Goal: Use online tool/utility: Utilize a website feature to perform a specific function

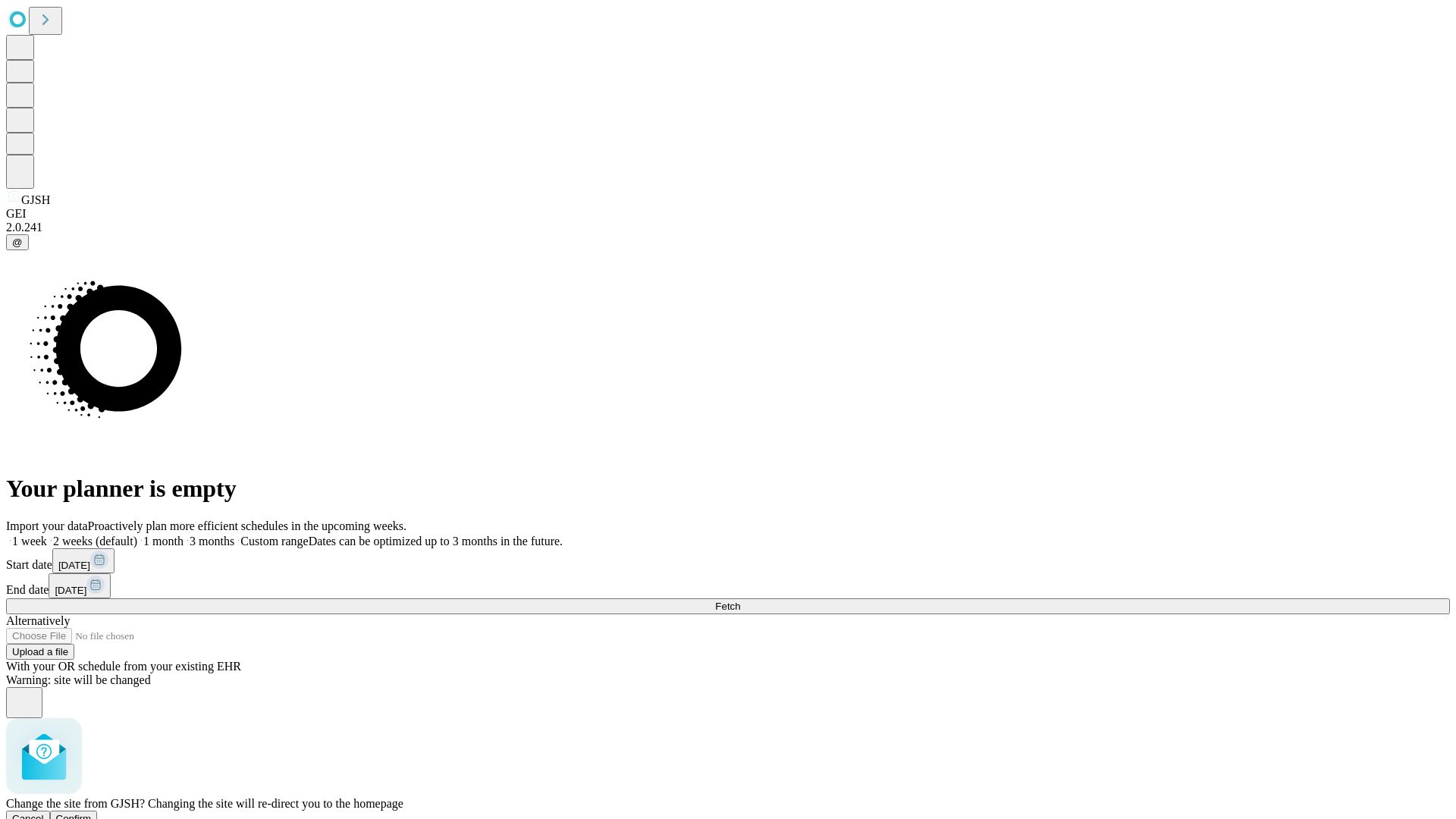
click at [92, 813] on span "Confirm" at bounding box center [73, 819] width 36 height 11
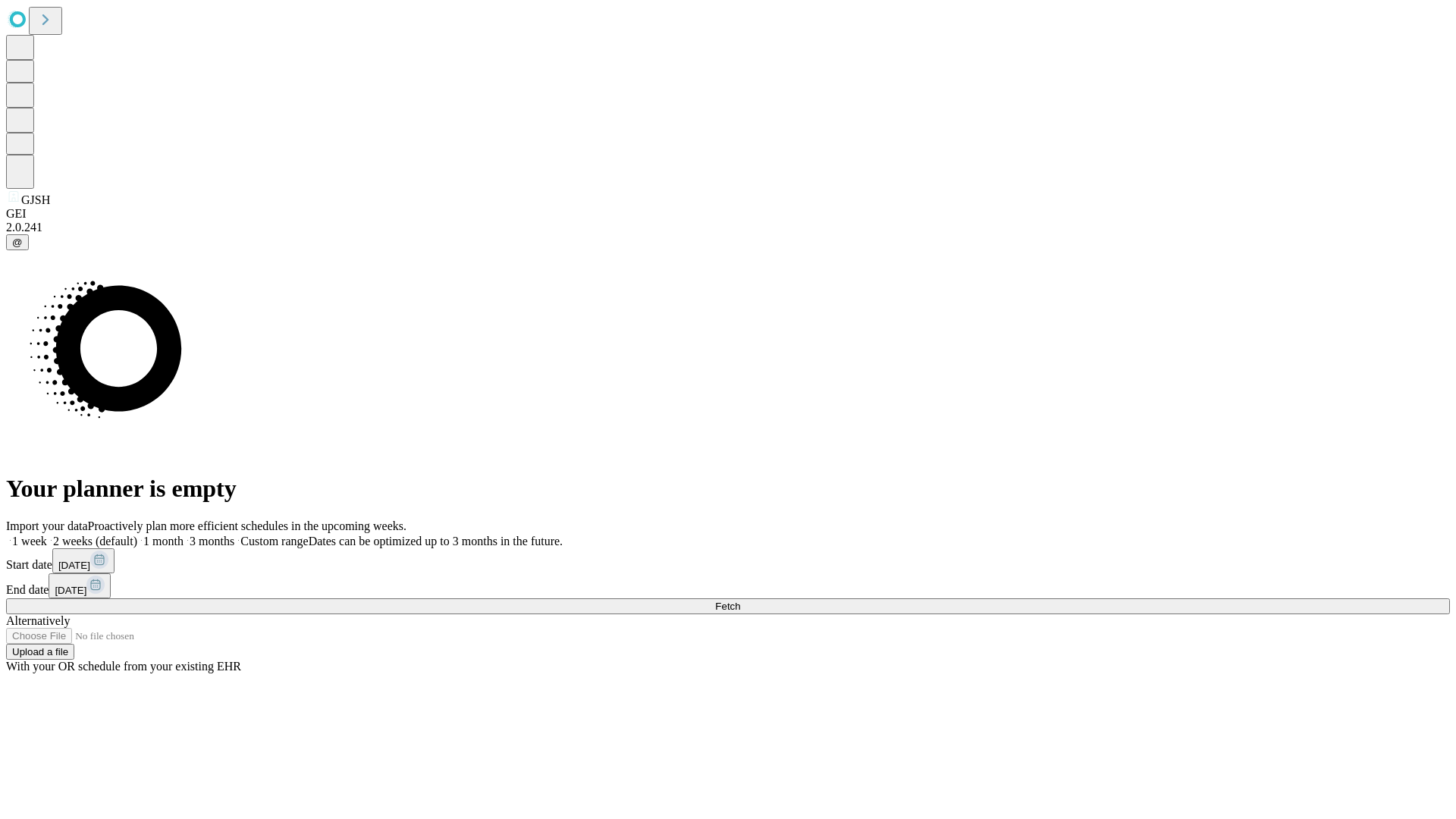
click at [137, 535] on label "2 weeks (default)" at bounding box center [92, 541] width 90 height 13
click at [740, 601] on span "Fetch" at bounding box center [727, 606] width 25 height 11
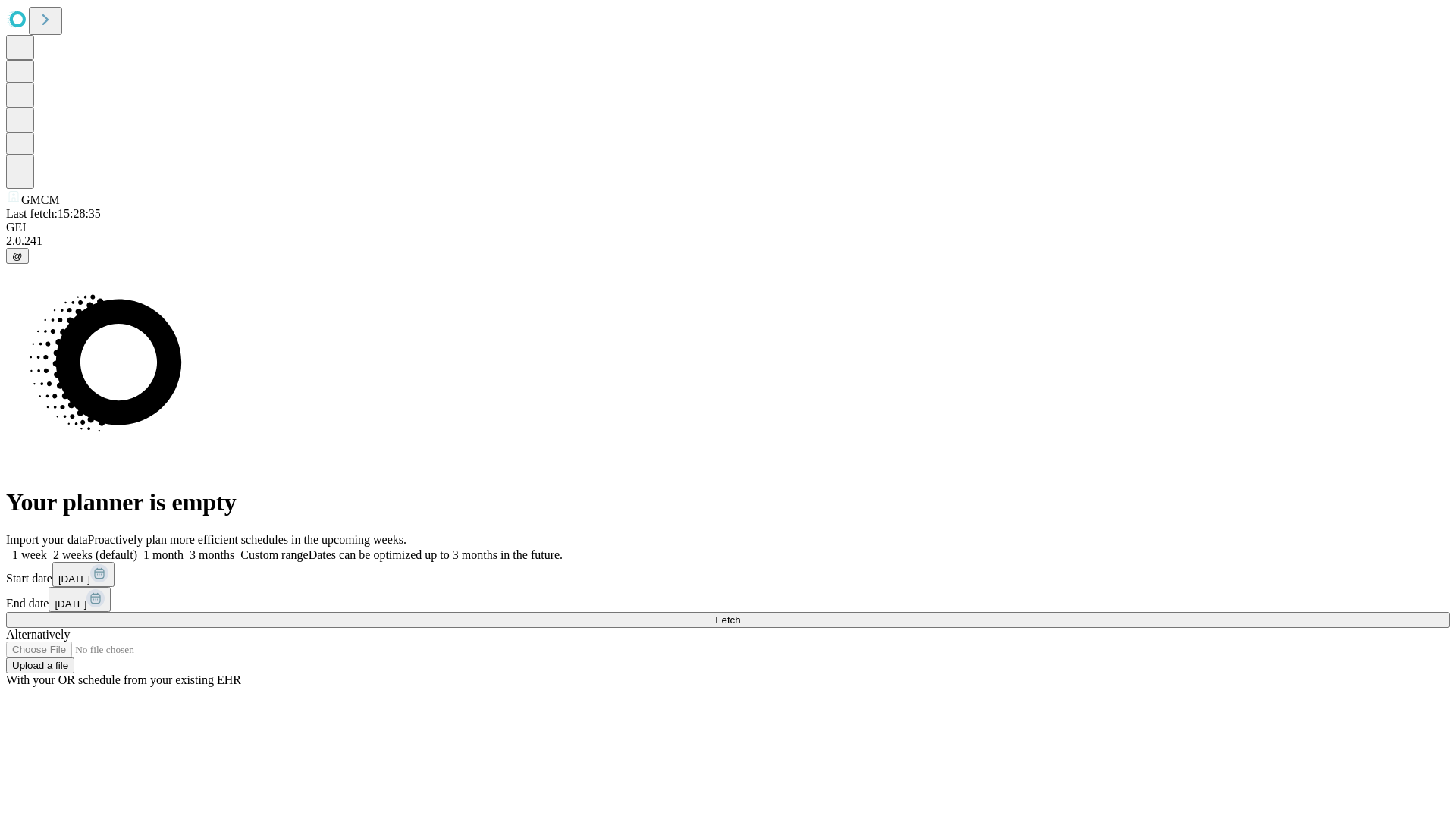
click at [137, 548] on label "2 weeks (default)" at bounding box center [92, 554] width 90 height 13
click at [740, 614] on span "Fetch" at bounding box center [727, 620] width 25 height 11
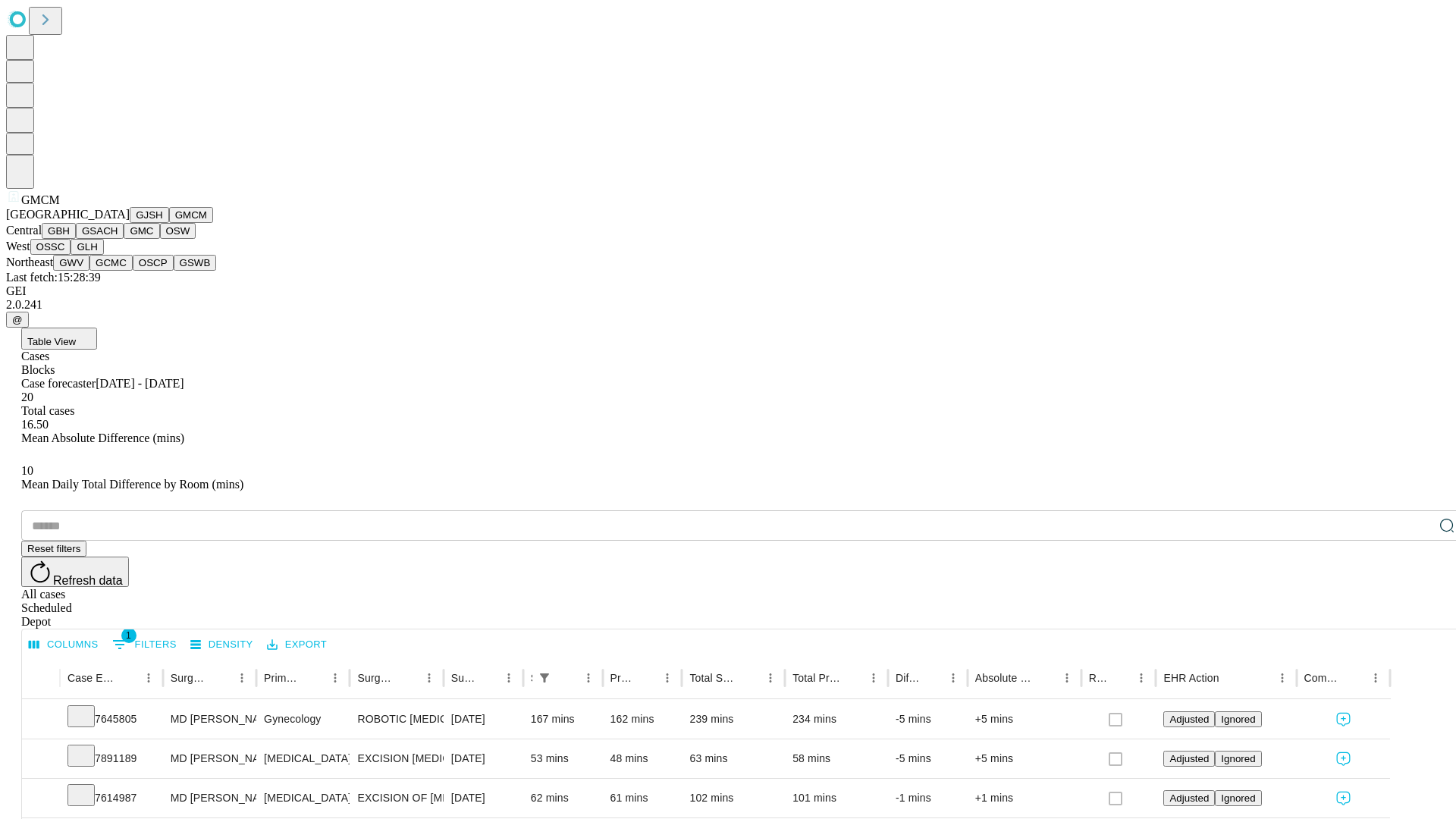
click at [76, 239] on button "GBH" at bounding box center [58, 231] width 34 height 16
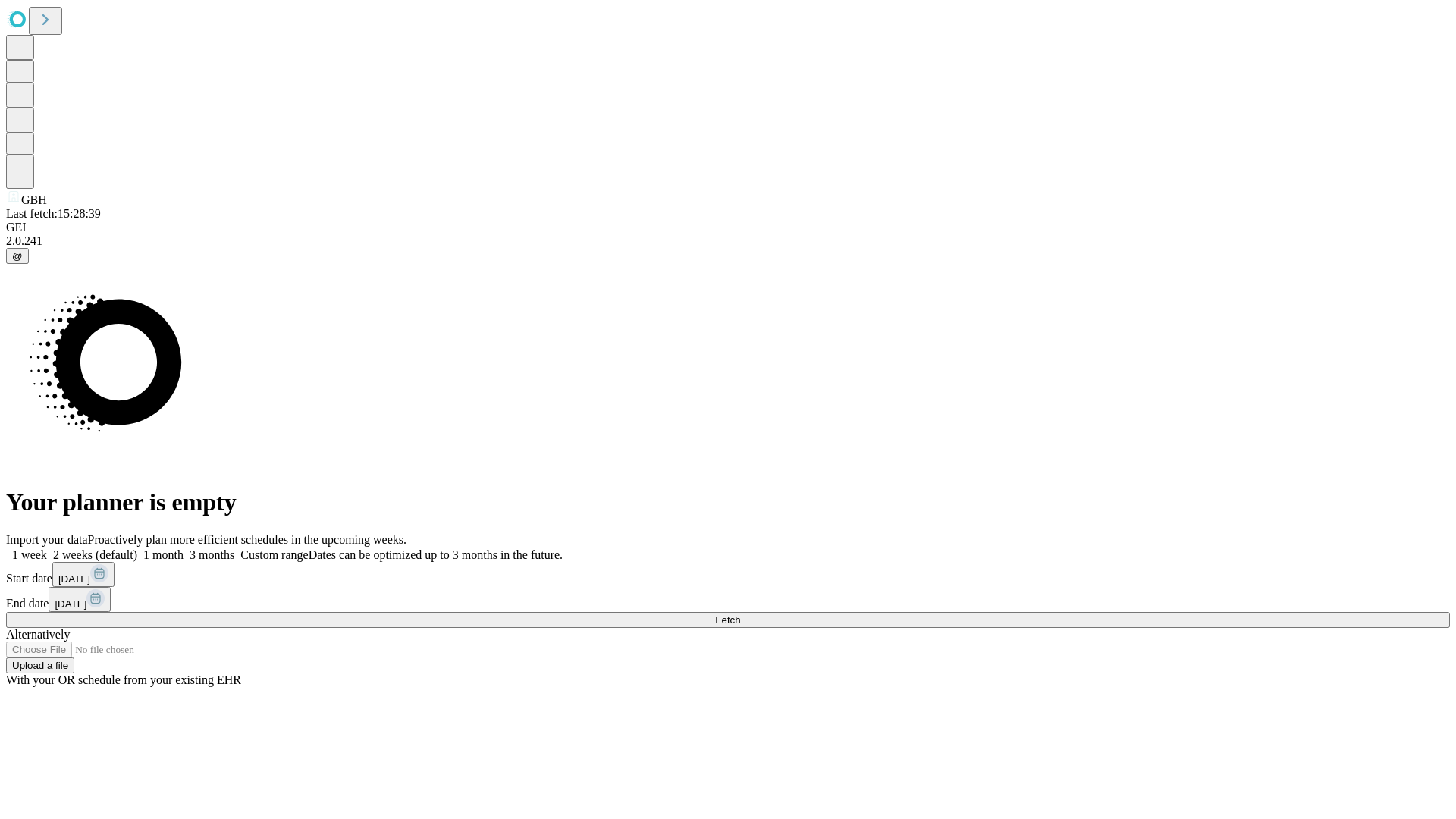
click at [137, 548] on label "2 weeks (default)" at bounding box center [92, 554] width 90 height 13
click at [740, 614] on span "Fetch" at bounding box center [727, 620] width 25 height 11
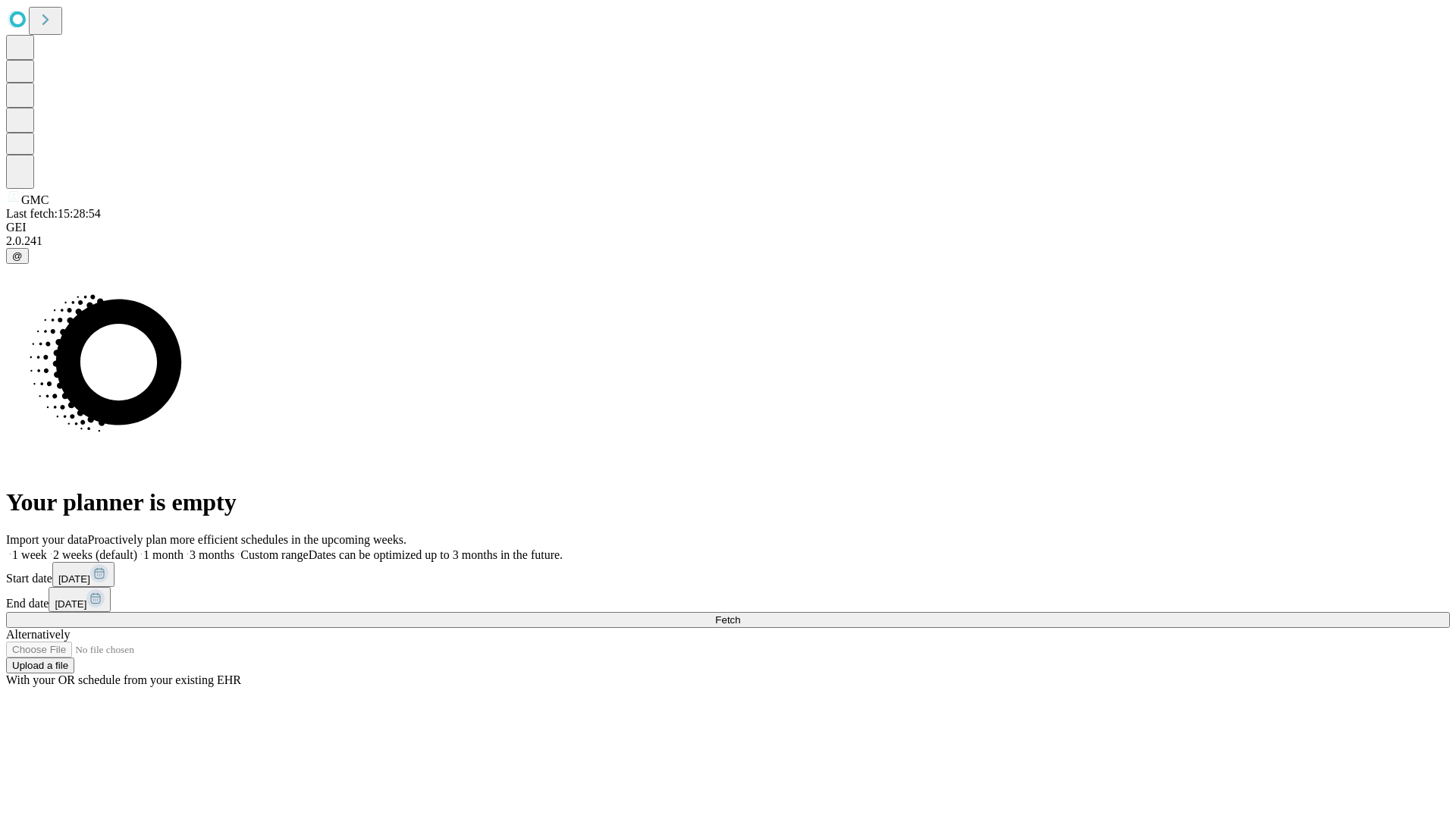
click at [137, 548] on label "2 weeks (default)" at bounding box center [92, 554] width 90 height 13
click at [740, 614] on span "Fetch" at bounding box center [727, 620] width 25 height 11
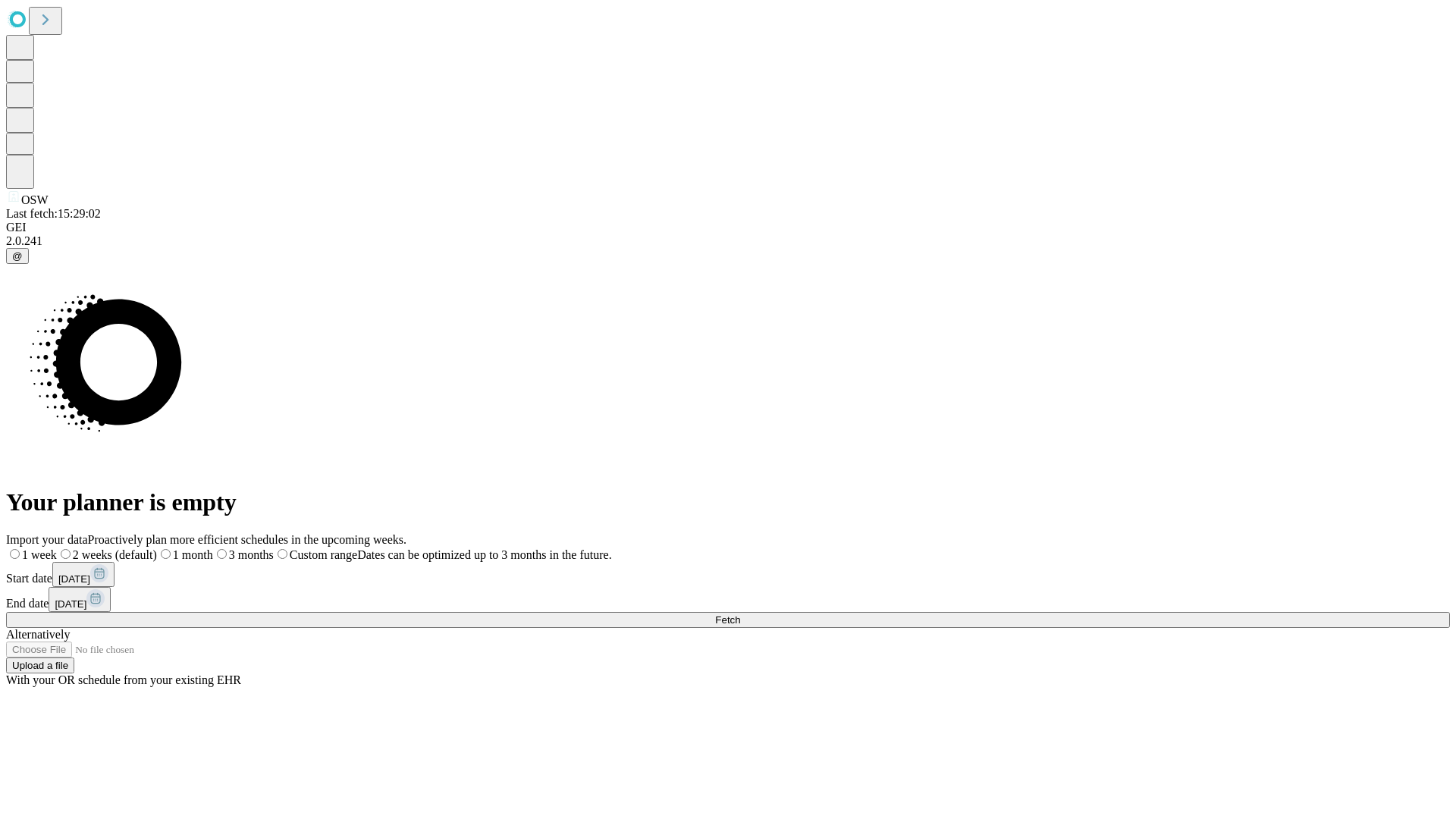
click at [157, 548] on label "2 weeks (default)" at bounding box center [107, 554] width 100 height 13
click at [740, 614] on span "Fetch" at bounding box center [727, 620] width 25 height 11
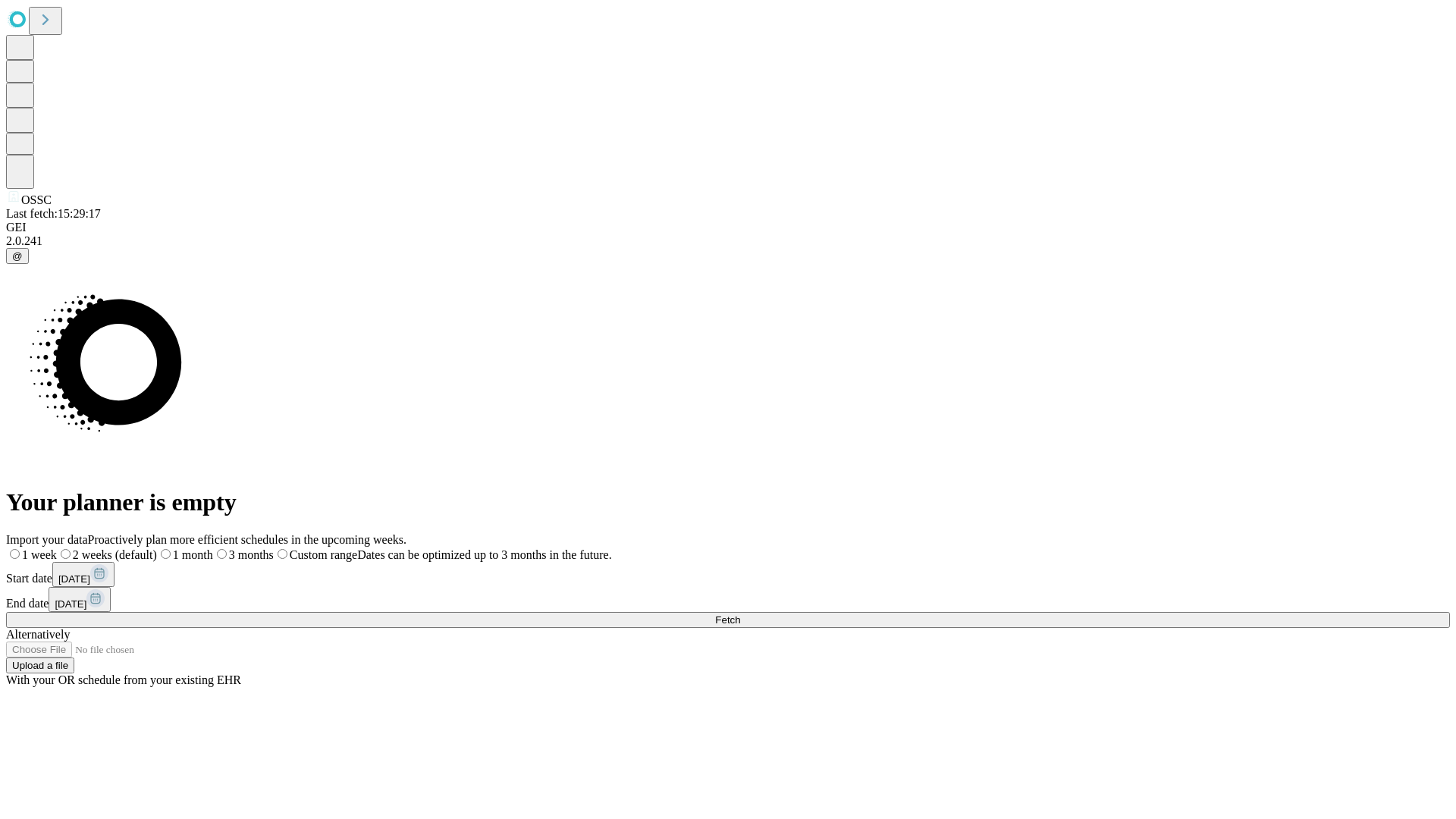
click at [740, 614] on span "Fetch" at bounding box center [727, 620] width 25 height 11
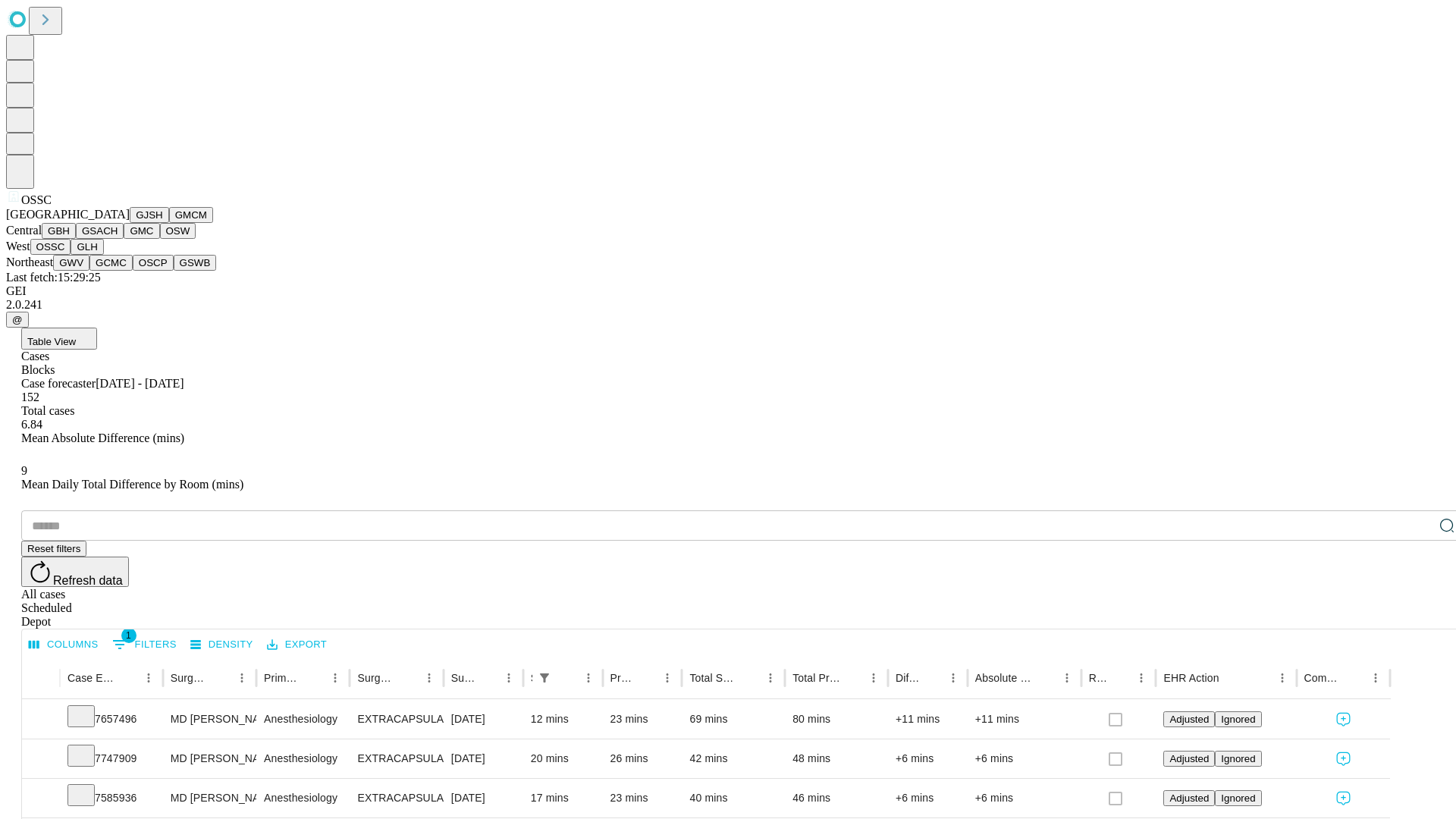
click at [103, 255] on button "GLH" at bounding box center [87, 247] width 33 height 16
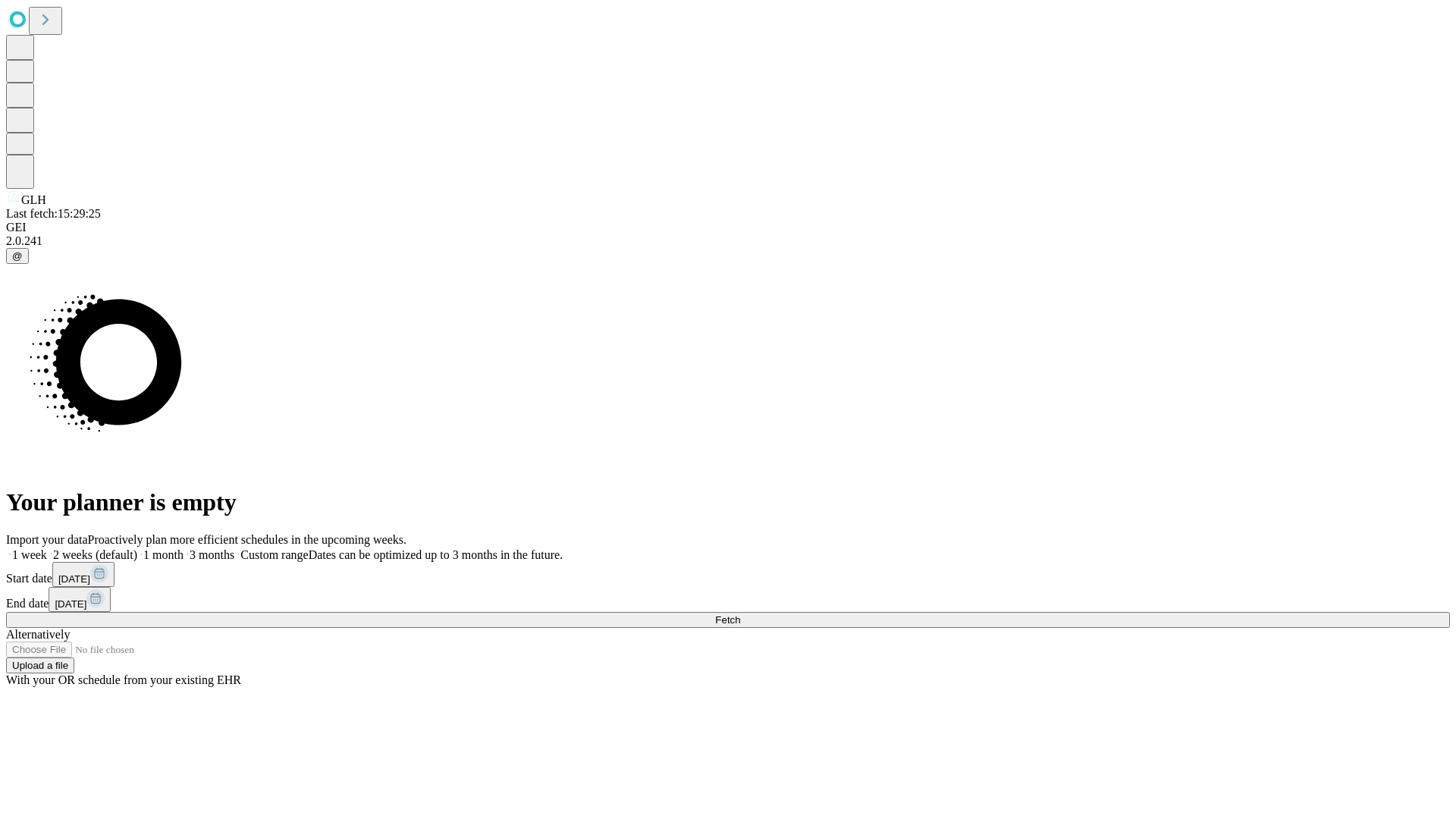
click at [137, 548] on label "2 weeks (default)" at bounding box center [92, 554] width 90 height 13
click at [740, 614] on span "Fetch" at bounding box center [727, 620] width 25 height 11
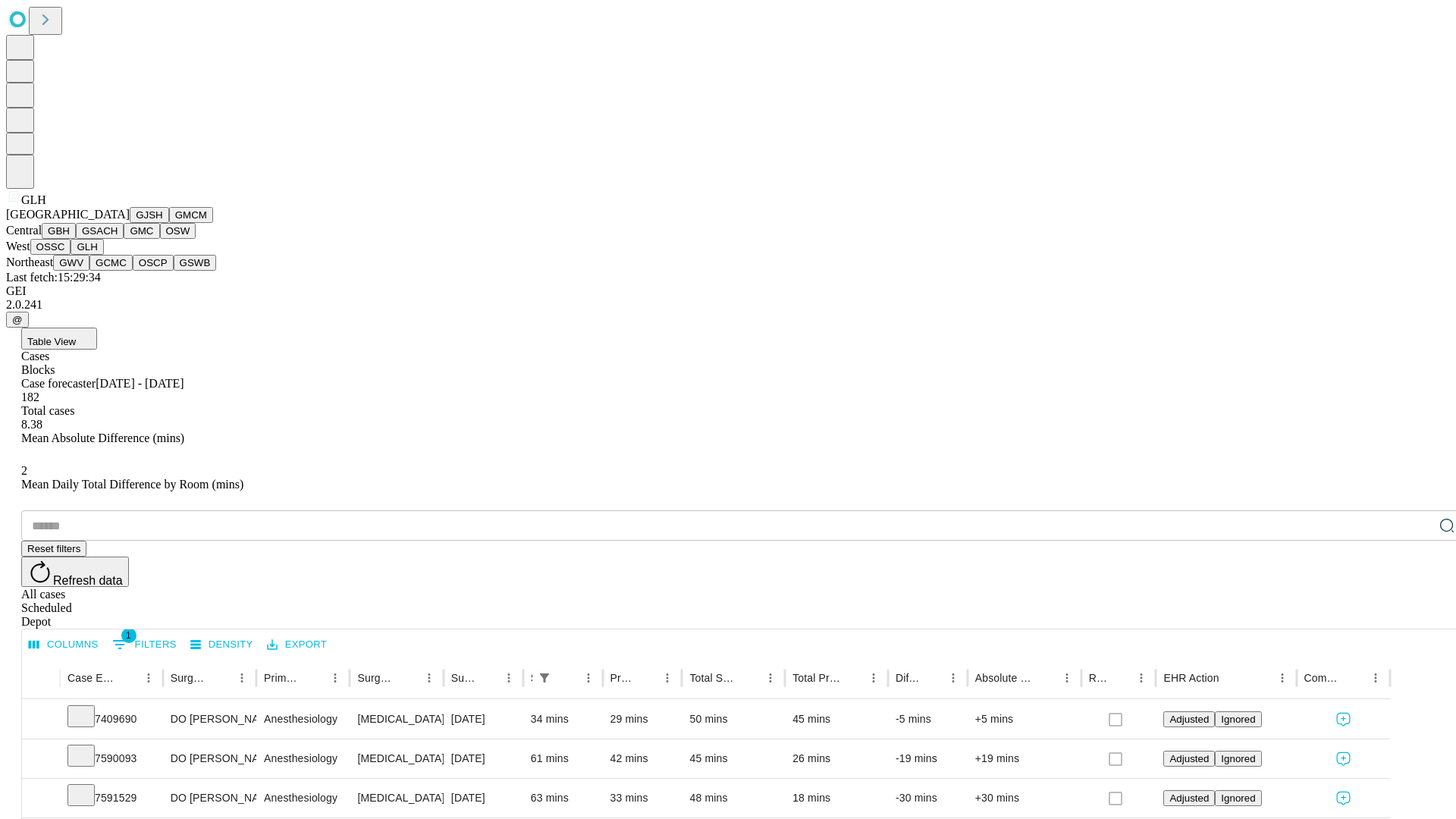
click at [89, 271] on button "GWV" at bounding box center [72, 263] width 37 height 16
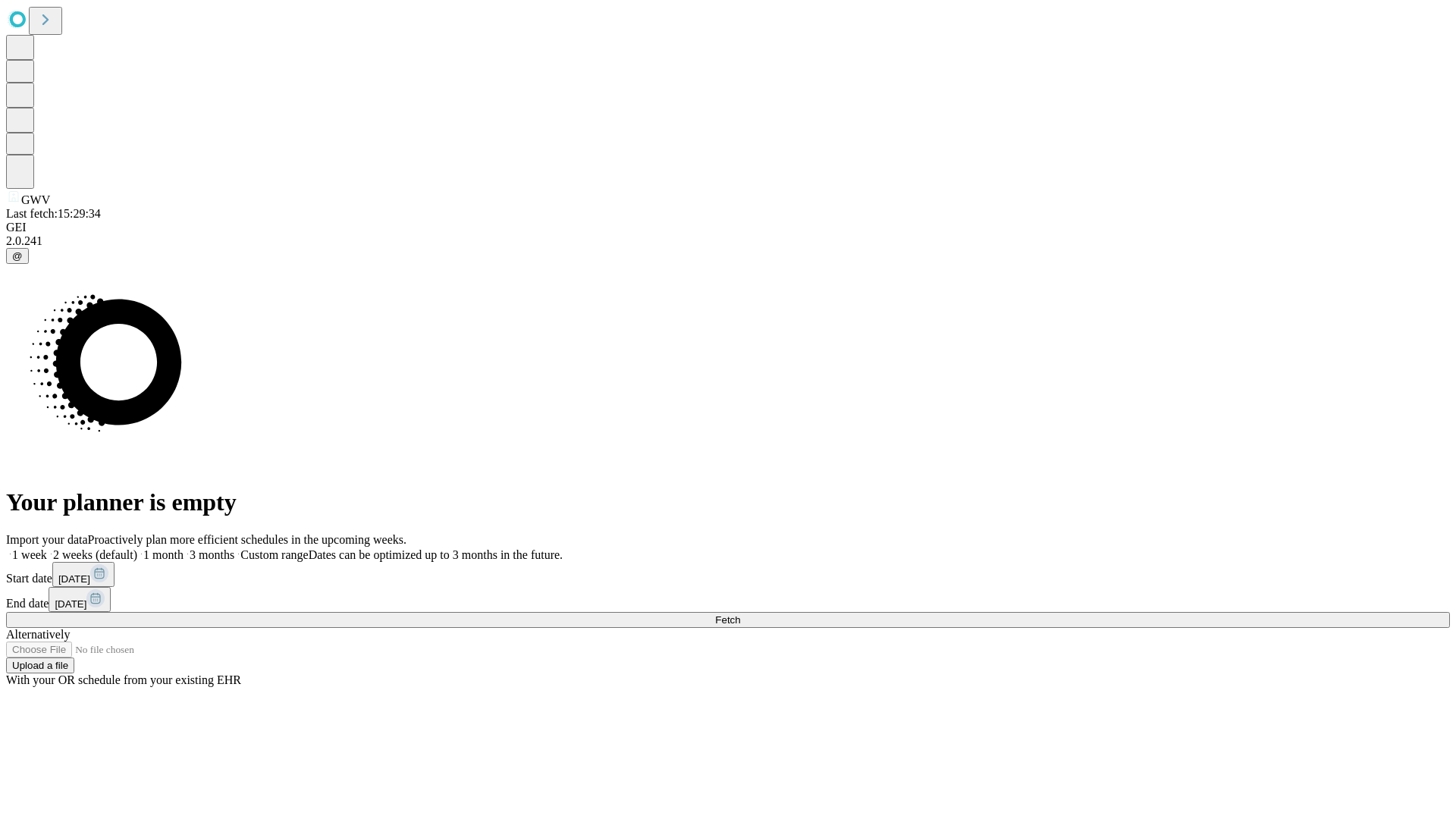
click at [137, 548] on label "2 weeks (default)" at bounding box center [92, 554] width 90 height 13
click at [740, 614] on span "Fetch" at bounding box center [727, 620] width 25 height 11
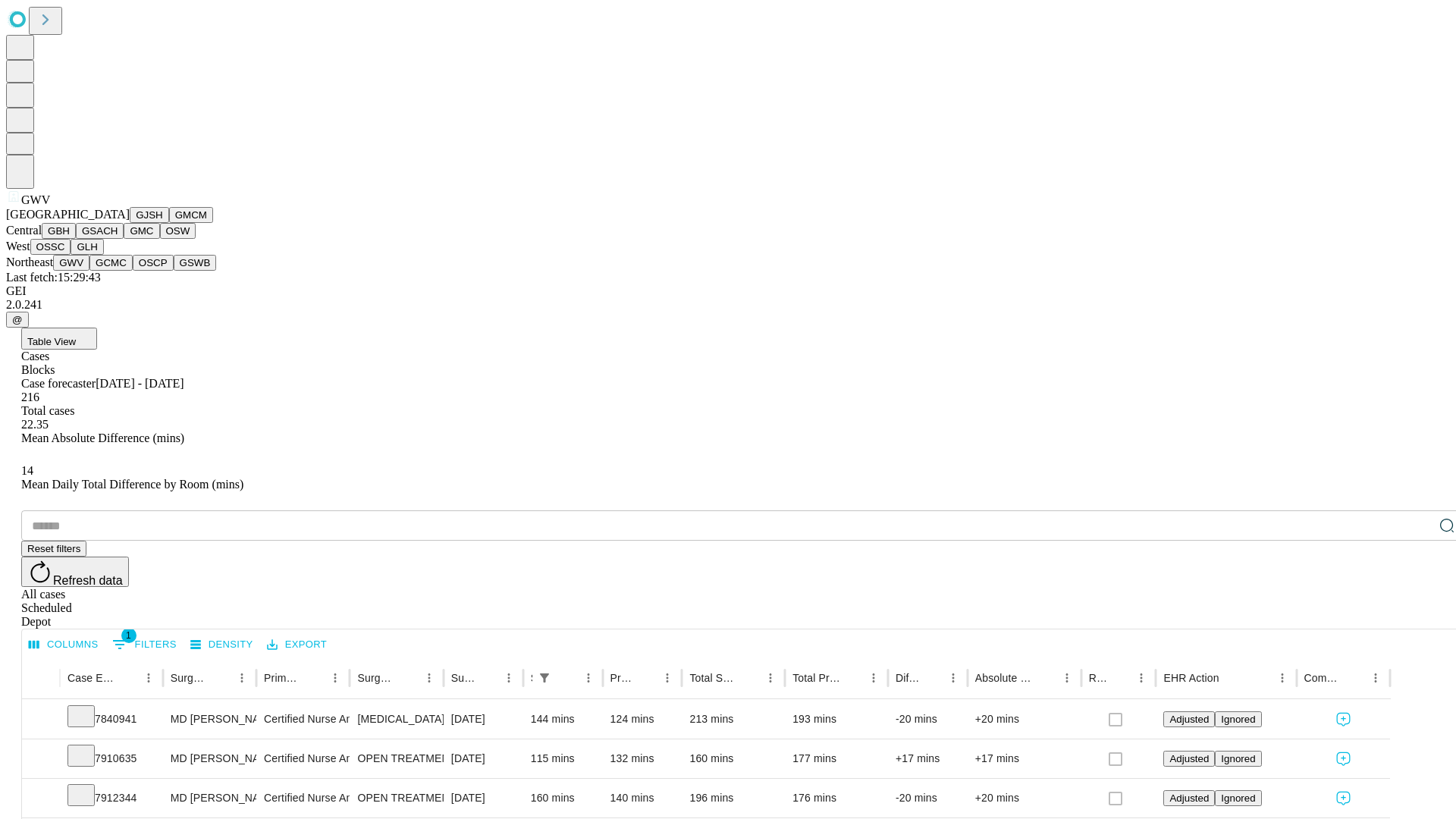
click at [118, 271] on button "GCMC" at bounding box center [111, 263] width 43 height 16
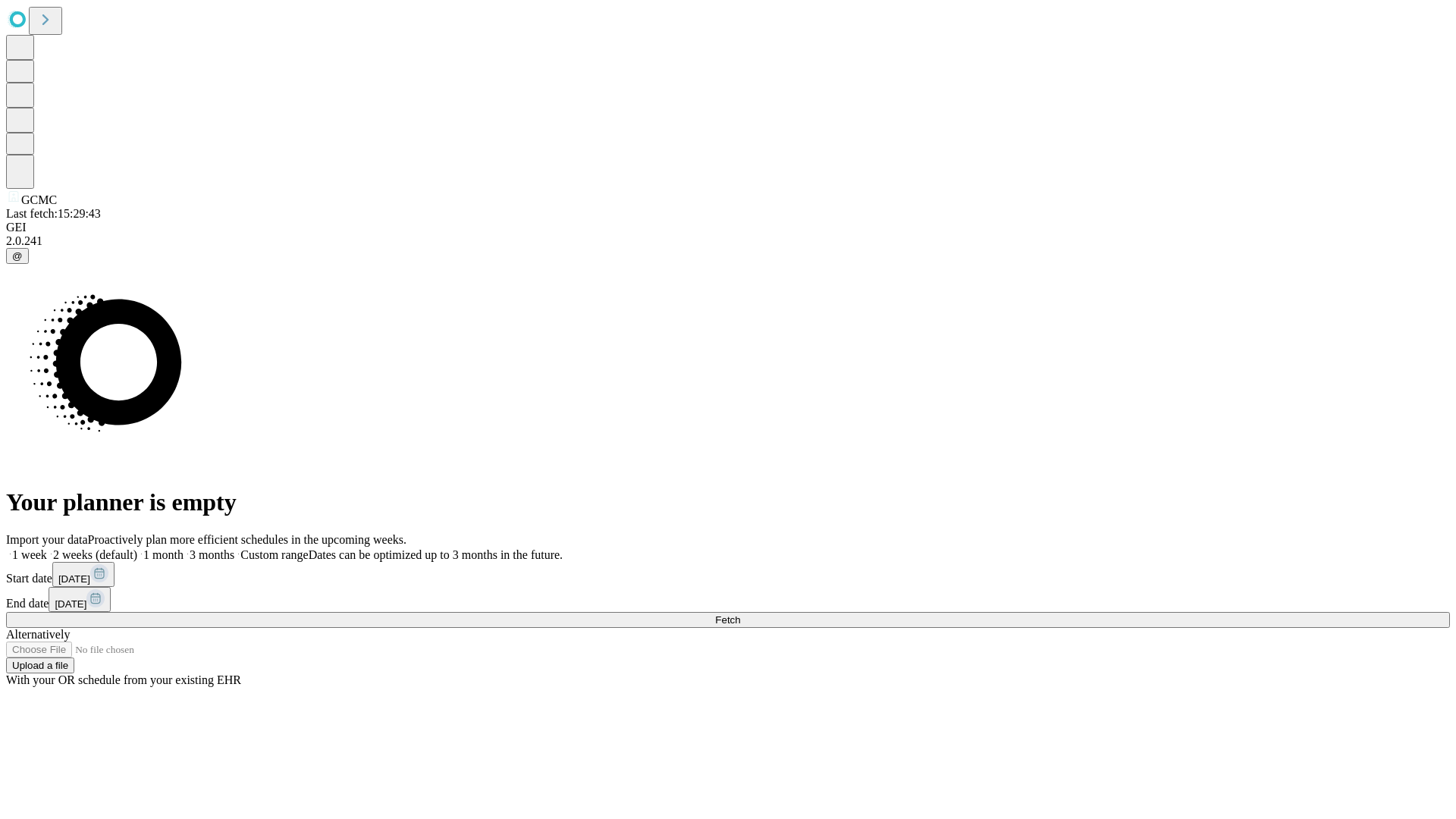
click at [137, 548] on label "2 weeks (default)" at bounding box center [92, 554] width 90 height 13
click at [740, 614] on span "Fetch" at bounding box center [727, 620] width 25 height 11
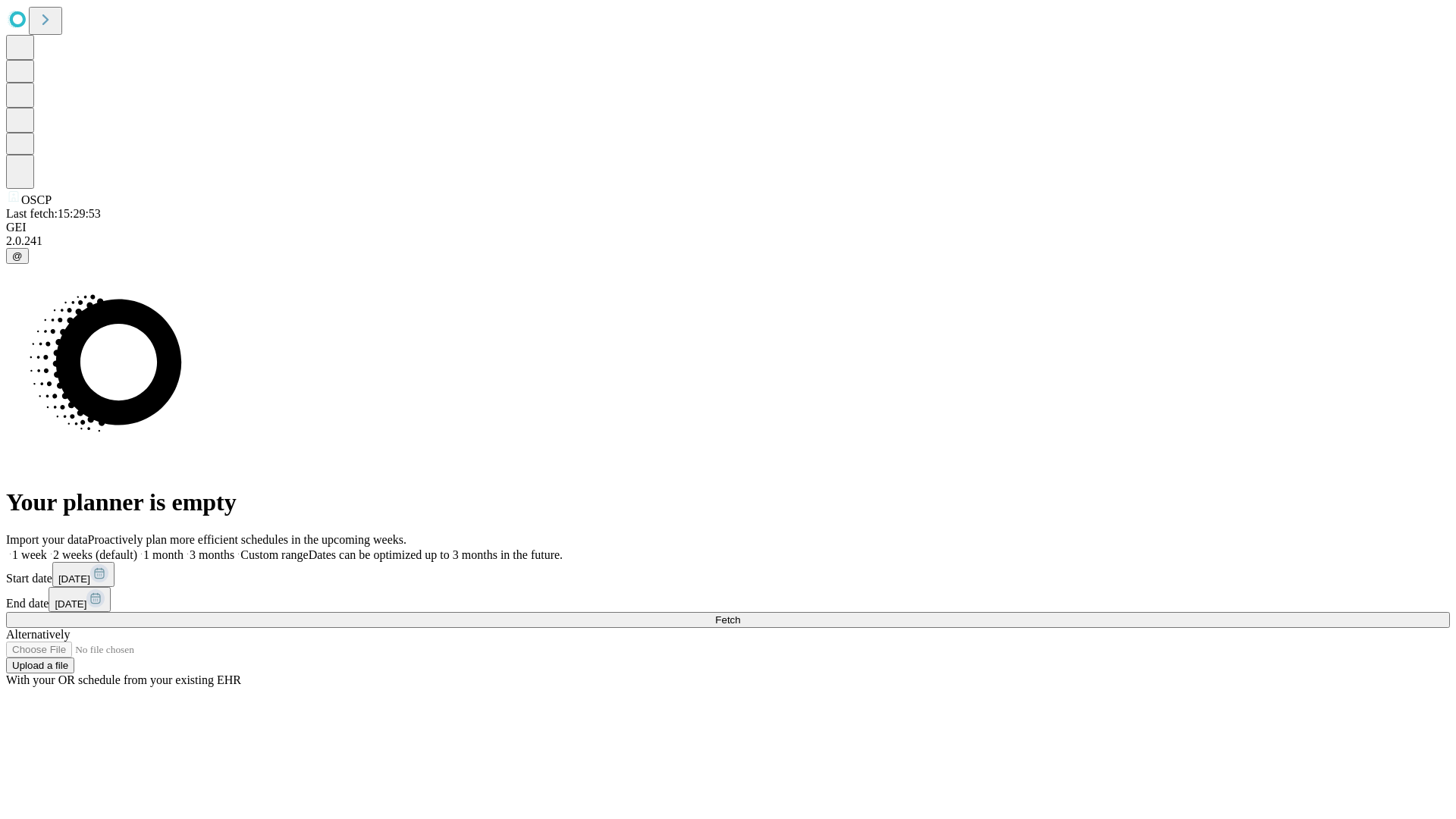
click at [137, 548] on label "2 weeks (default)" at bounding box center [92, 554] width 90 height 13
click at [740, 614] on span "Fetch" at bounding box center [727, 620] width 25 height 11
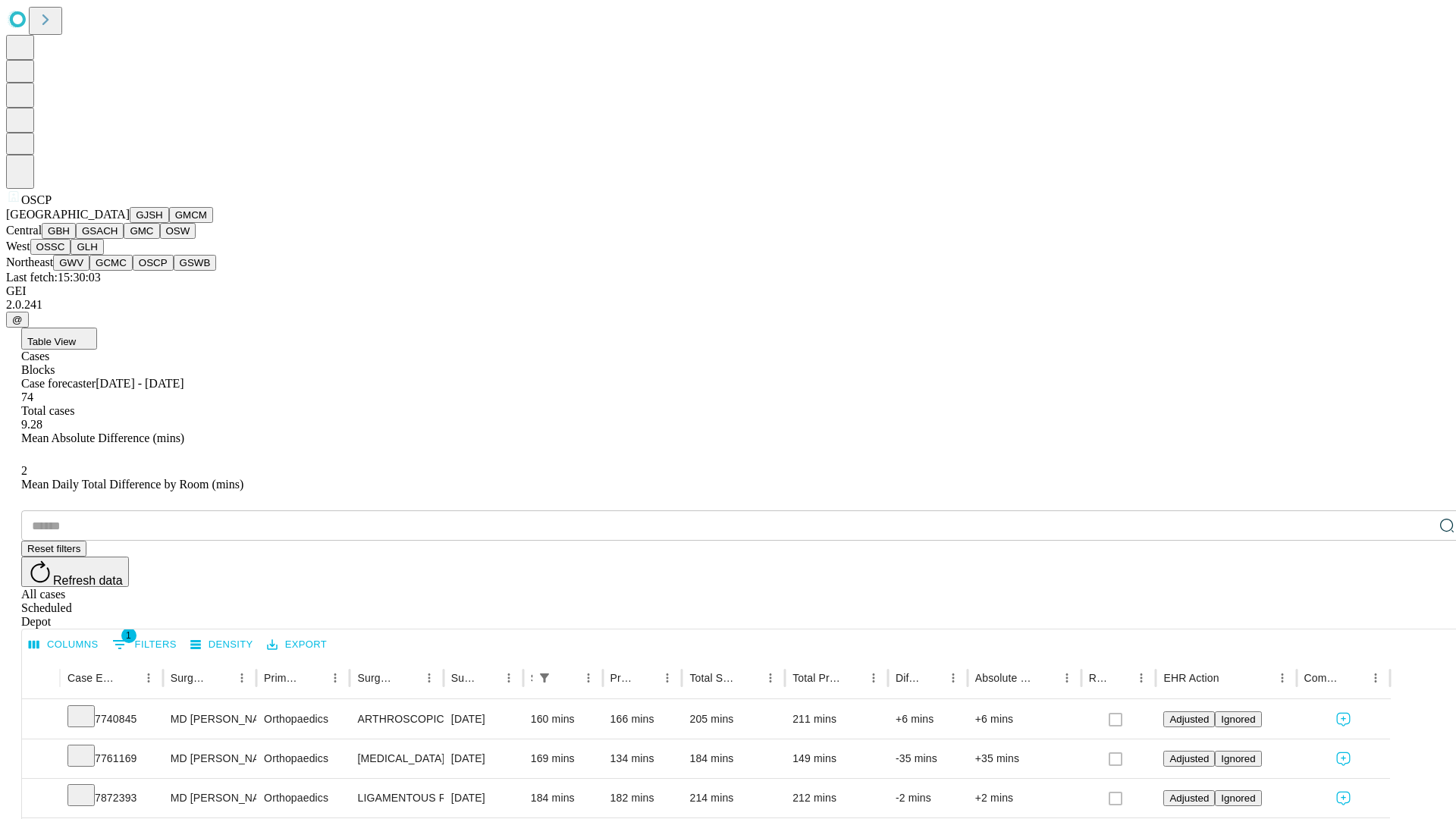
click at [174, 271] on button "GSWB" at bounding box center [195, 263] width 43 height 16
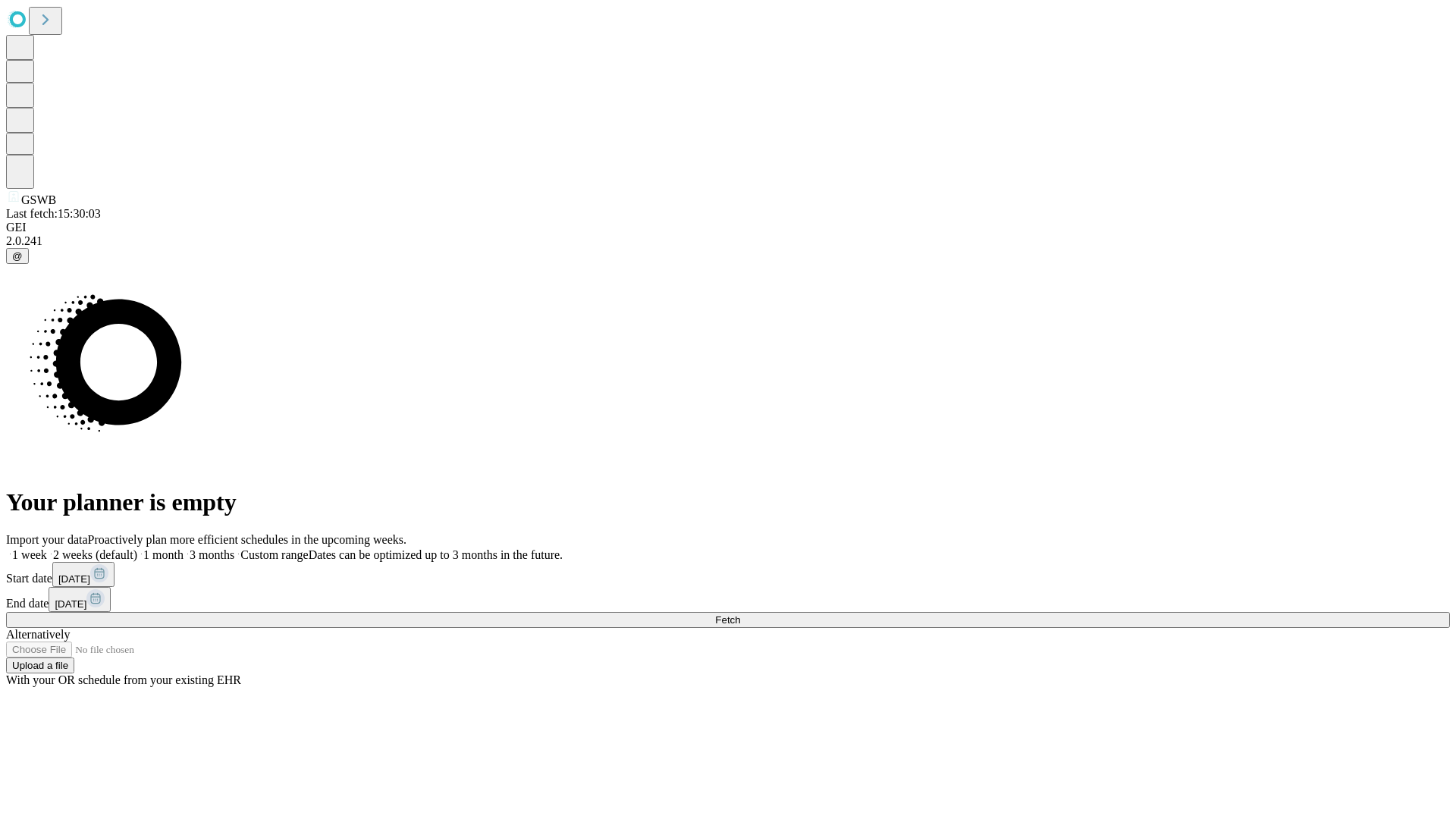
click at [740, 614] on span "Fetch" at bounding box center [727, 620] width 25 height 11
